Goal: Task Accomplishment & Management: Complete application form

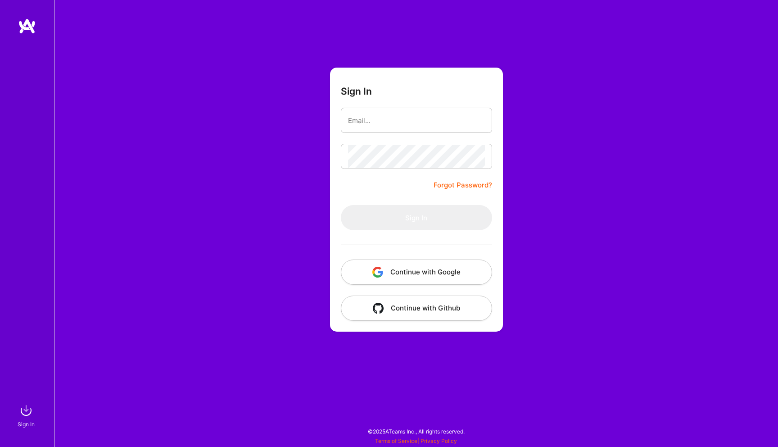
click at [408, 270] on button "Continue with Google" at bounding box center [416, 271] width 151 height 25
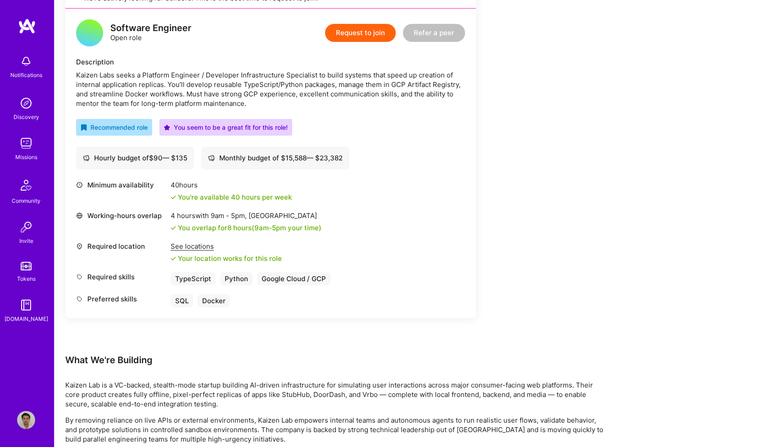
scroll to position [221, 0]
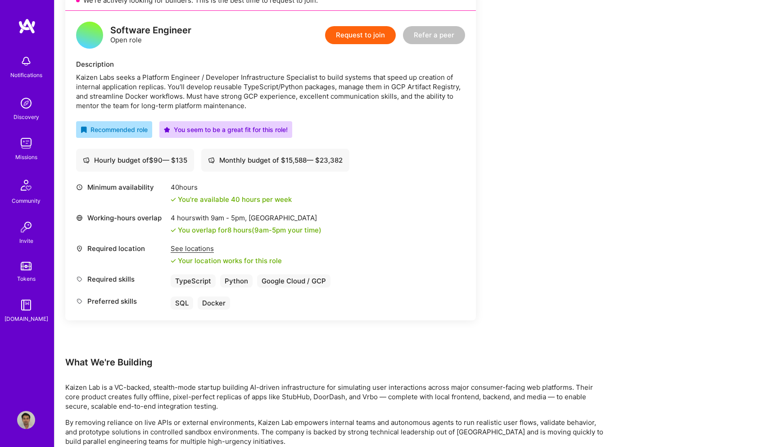
click at [372, 33] on button "Request to join" at bounding box center [360, 35] width 71 height 18
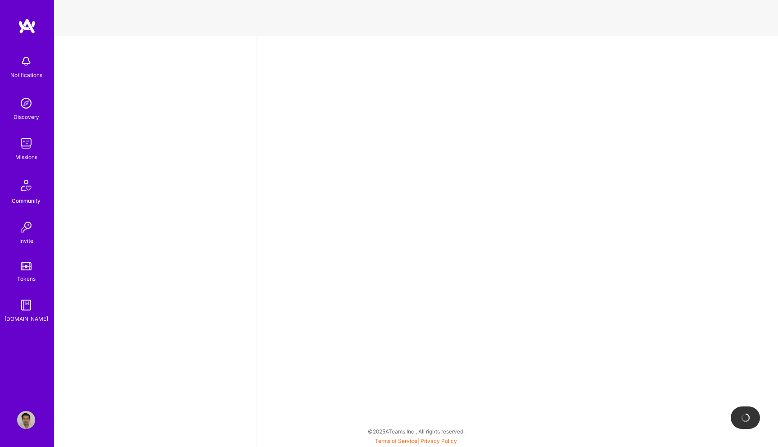
select select "US"
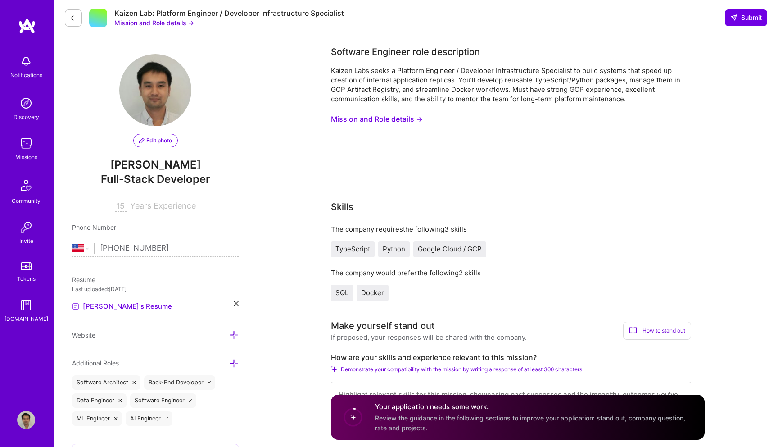
click at [181, 24] on button "Mission and Role details →" at bounding box center [154, 22] width 80 height 9
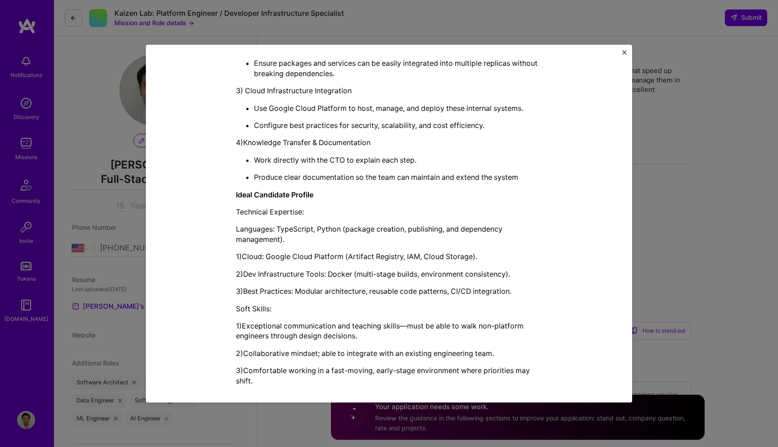
scroll to position [750, 0]
